Goal: Navigation & Orientation: Find specific page/section

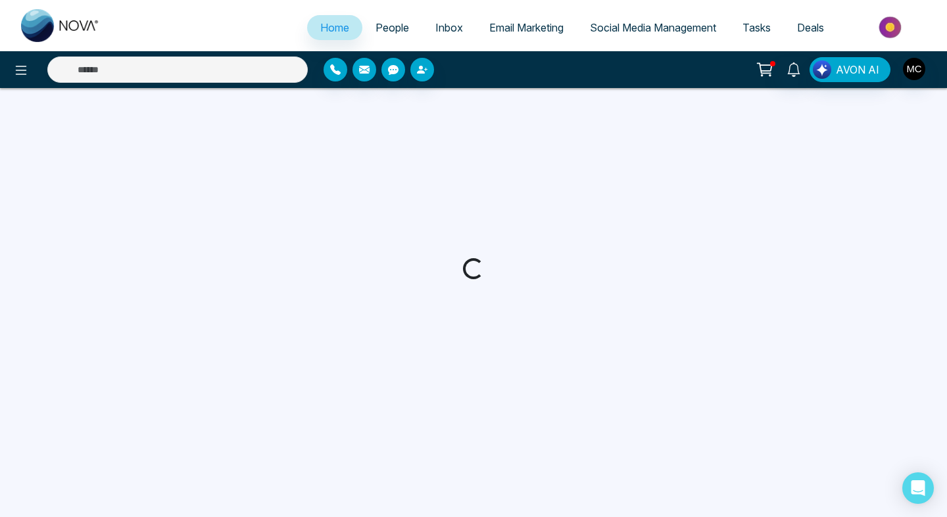
select select "*"
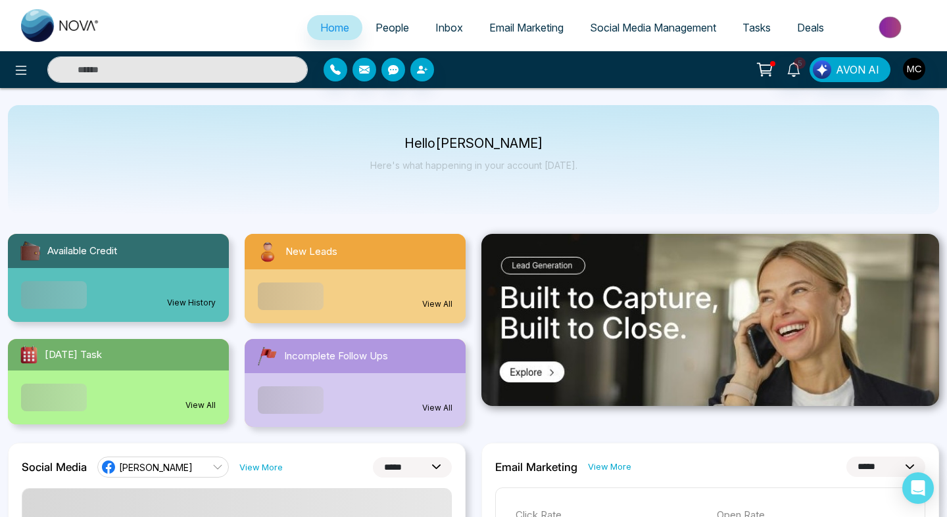
click at [361, 274] on div "View All" at bounding box center [355, 297] width 221 height 54
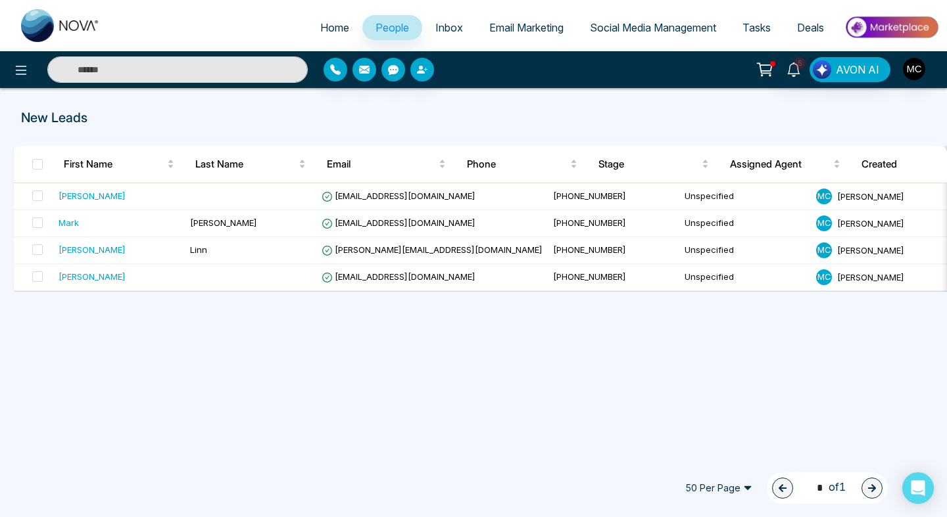
click at [389, 22] on span "People" at bounding box center [392, 27] width 34 height 13
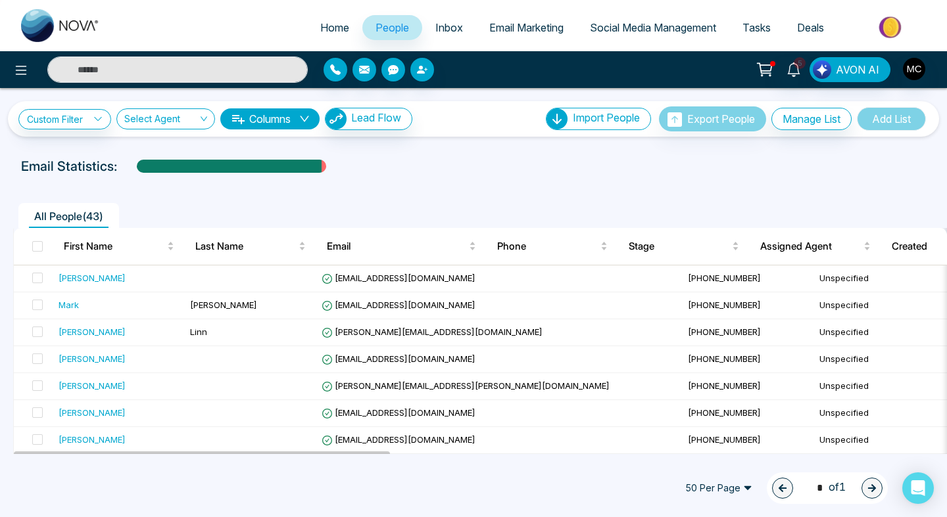
click at [321, 30] on span "Home" at bounding box center [334, 27] width 29 height 13
select select "*"
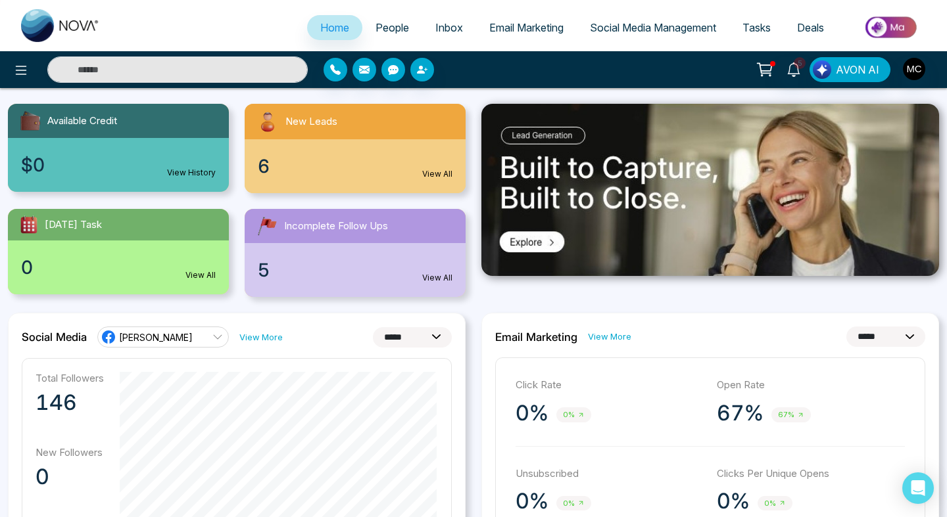
scroll to position [243, 0]
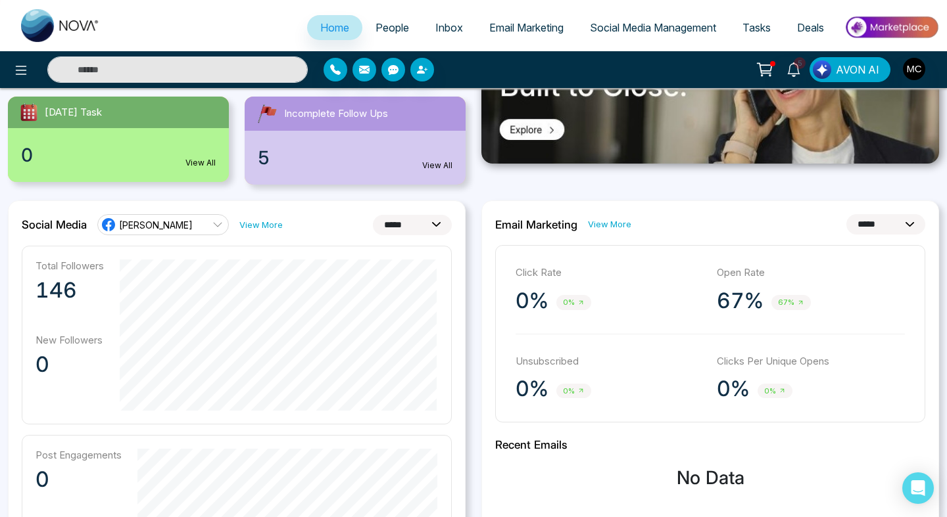
click at [212, 228] on icon at bounding box center [217, 225] width 11 height 11
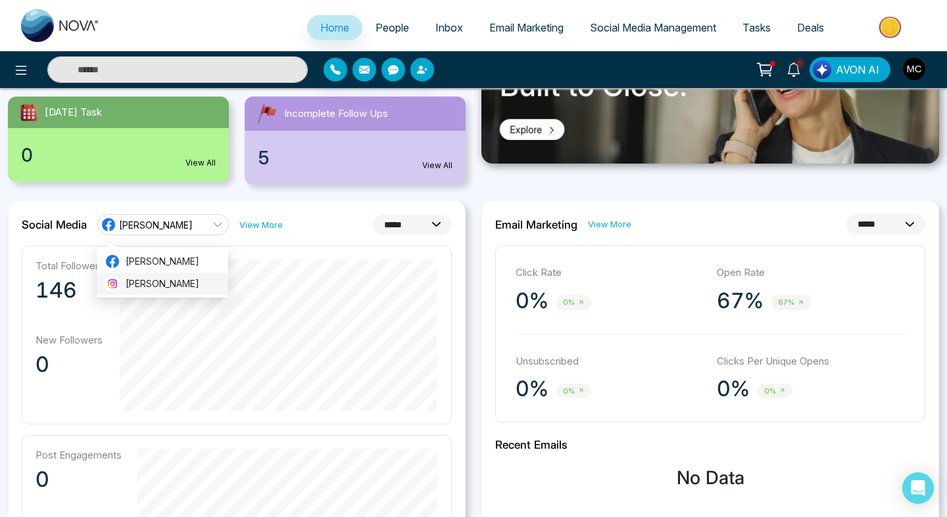
click at [174, 288] on span "[PERSON_NAME]" at bounding box center [173, 284] width 95 height 14
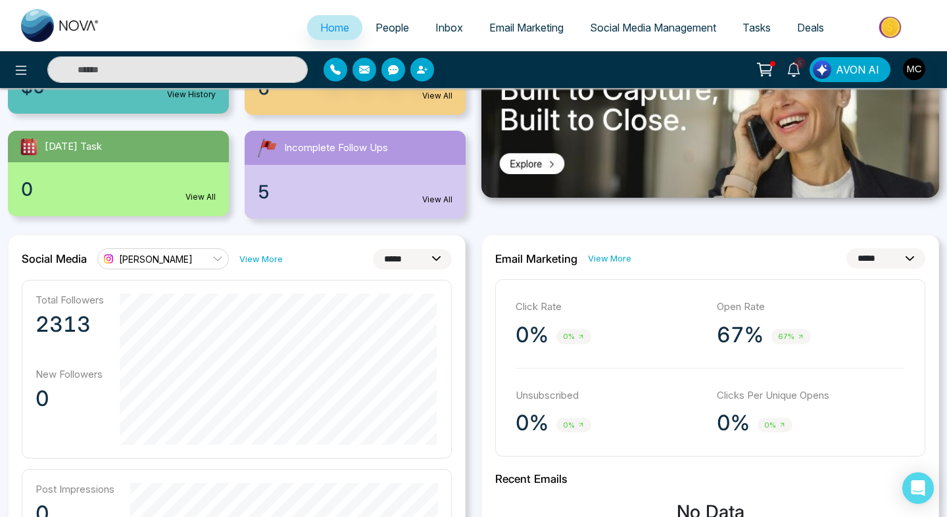
scroll to position [187, 0]
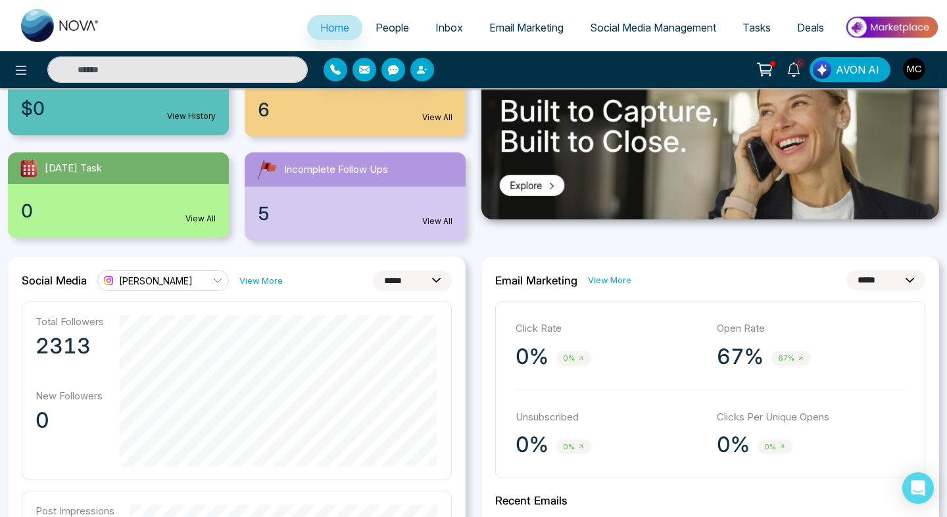
click at [274, 278] on link "View More" at bounding box center [260, 281] width 43 height 12
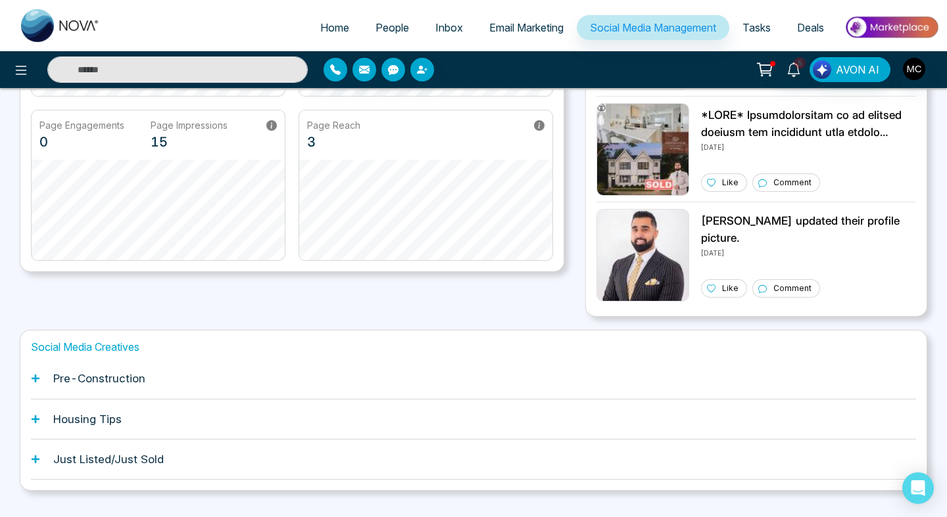
scroll to position [291, 0]
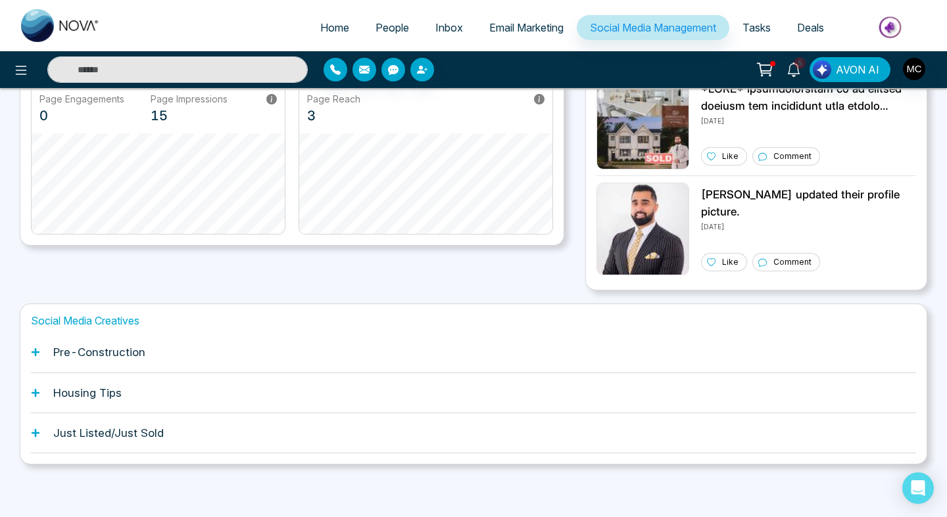
click at [147, 352] on div "Pre-Construction" at bounding box center [473, 353] width 885 height 40
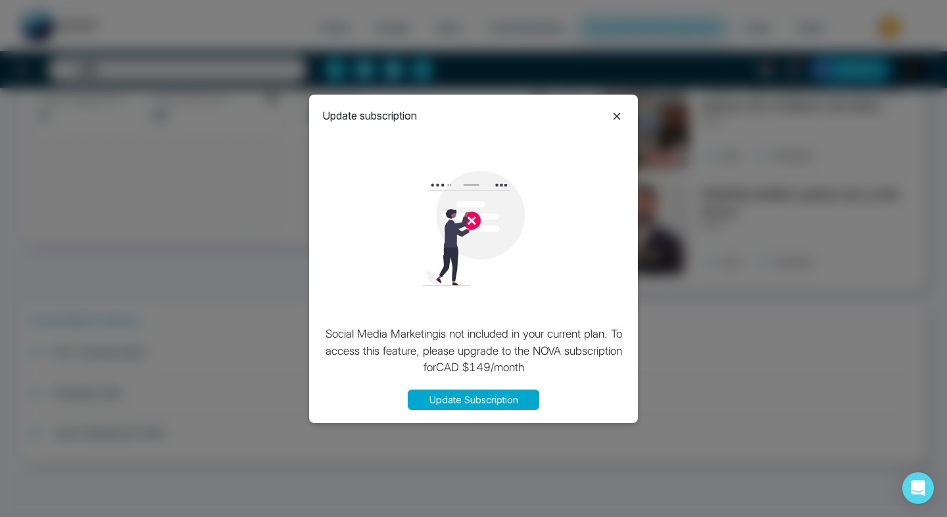
click at [621, 116] on icon at bounding box center [617, 116] width 16 height 16
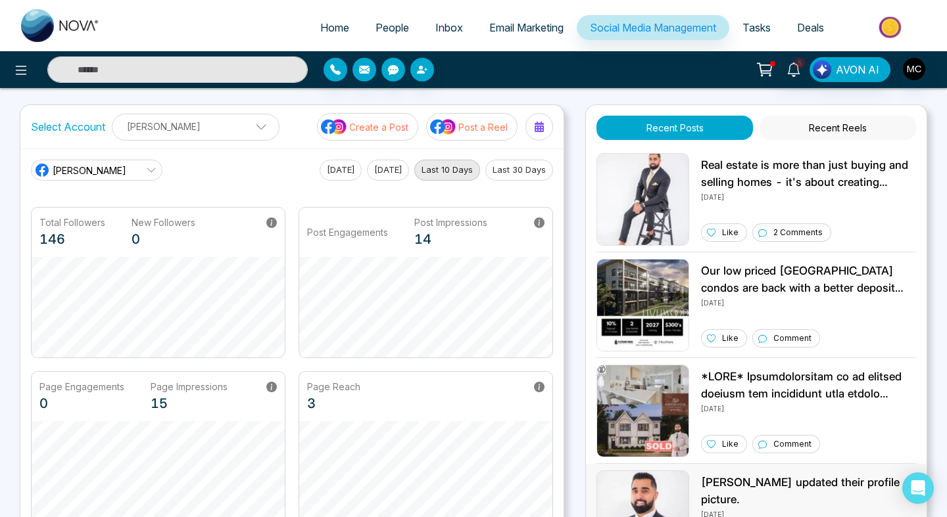
scroll to position [0, 0]
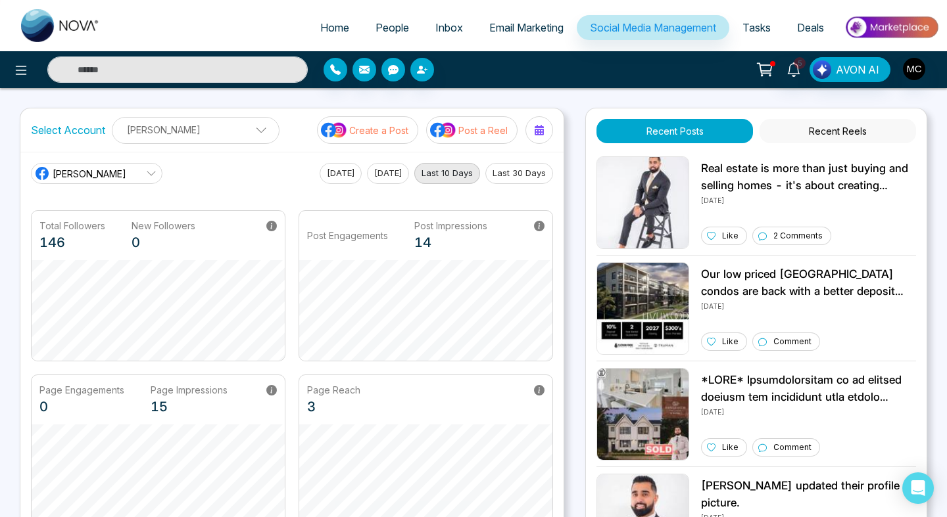
click at [805, 130] on button "Recent Reels" at bounding box center [837, 131] width 156 height 24
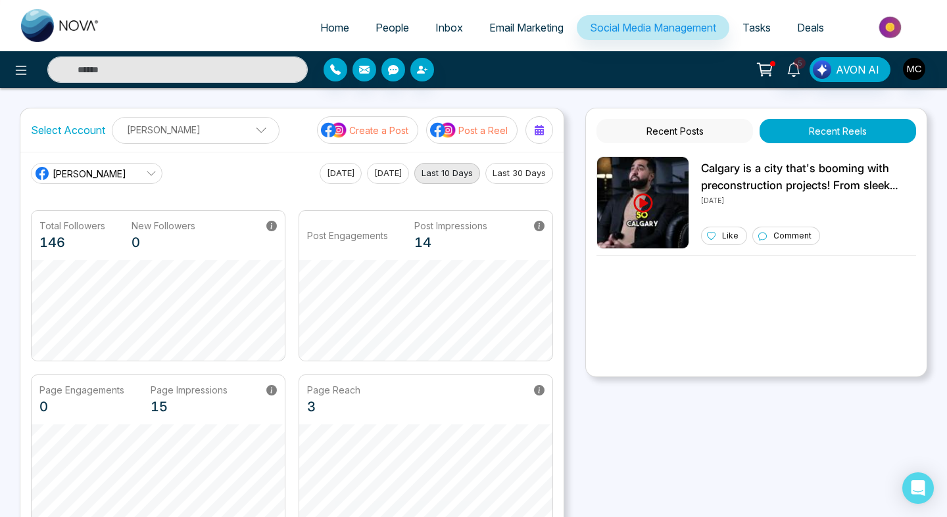
click at [362, 35] on link "People" at bounding box center [392, 27] width 60 height 25
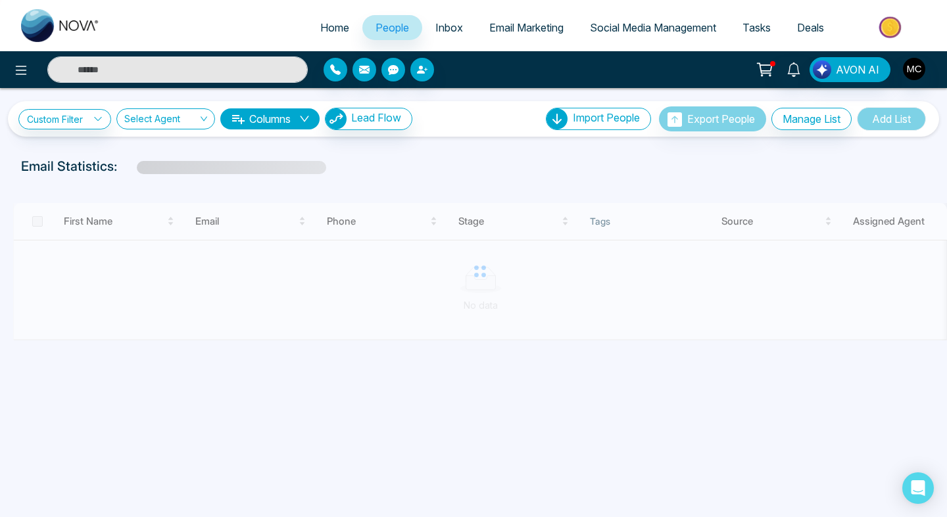
click at [338, 34] on link "Home" at bounding box center [334, 27] width 55 height 25
select select "*"
